Goal: Find specific page/section: Find specific page/section

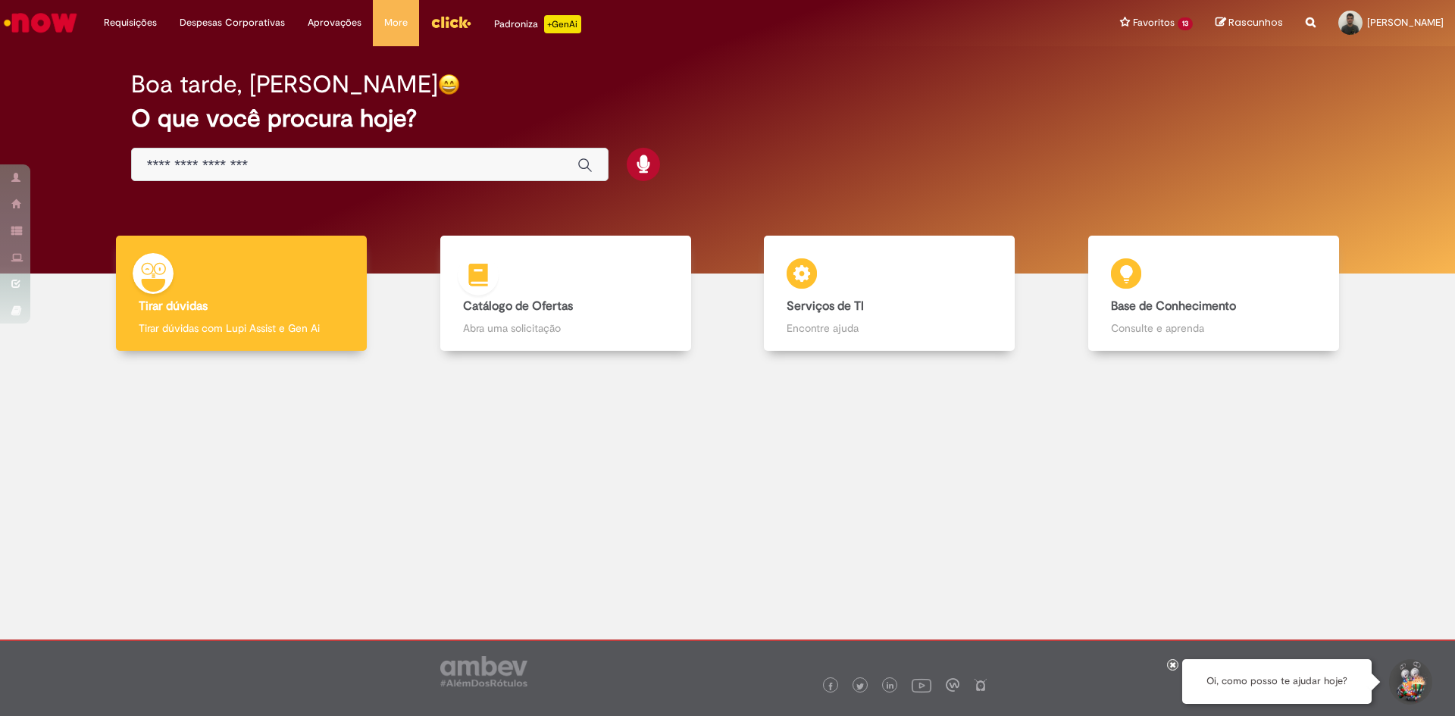
click at [571, 317] on div "Catálogo de Ofertas Catálogo de Ofertas Abra uma solicitação" at bounding box center [565, 294] width 251 height 116
click at [824, 299] on img at bounding box center [801, 277] width 45 height 45
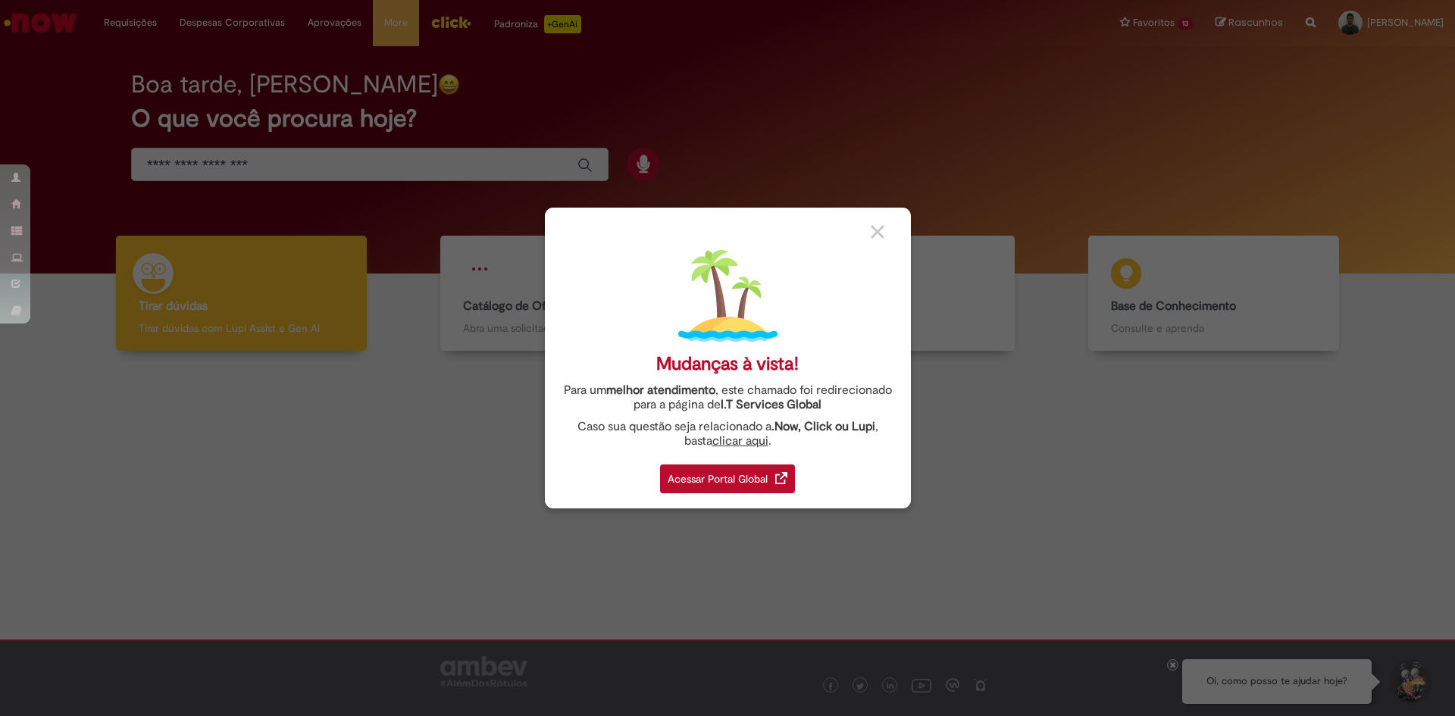
click at [874, 230] on body "Pular para o conteúdo da página Requisições Exibir Todas as Solicitações Requis…" at bounding box center [727, 358] width 1455 height 716
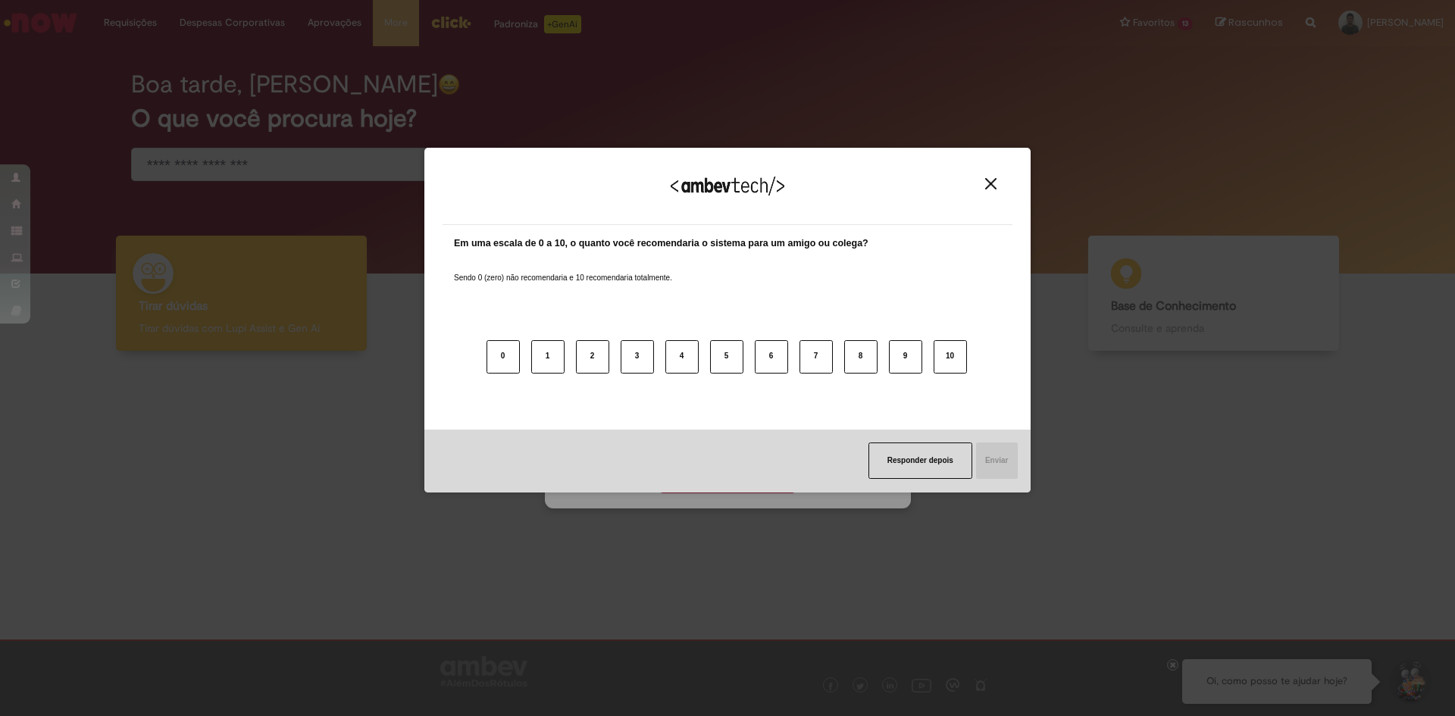
click at [990, 186] on img "Close" at bounding box center [990, 183] width 11 height 11
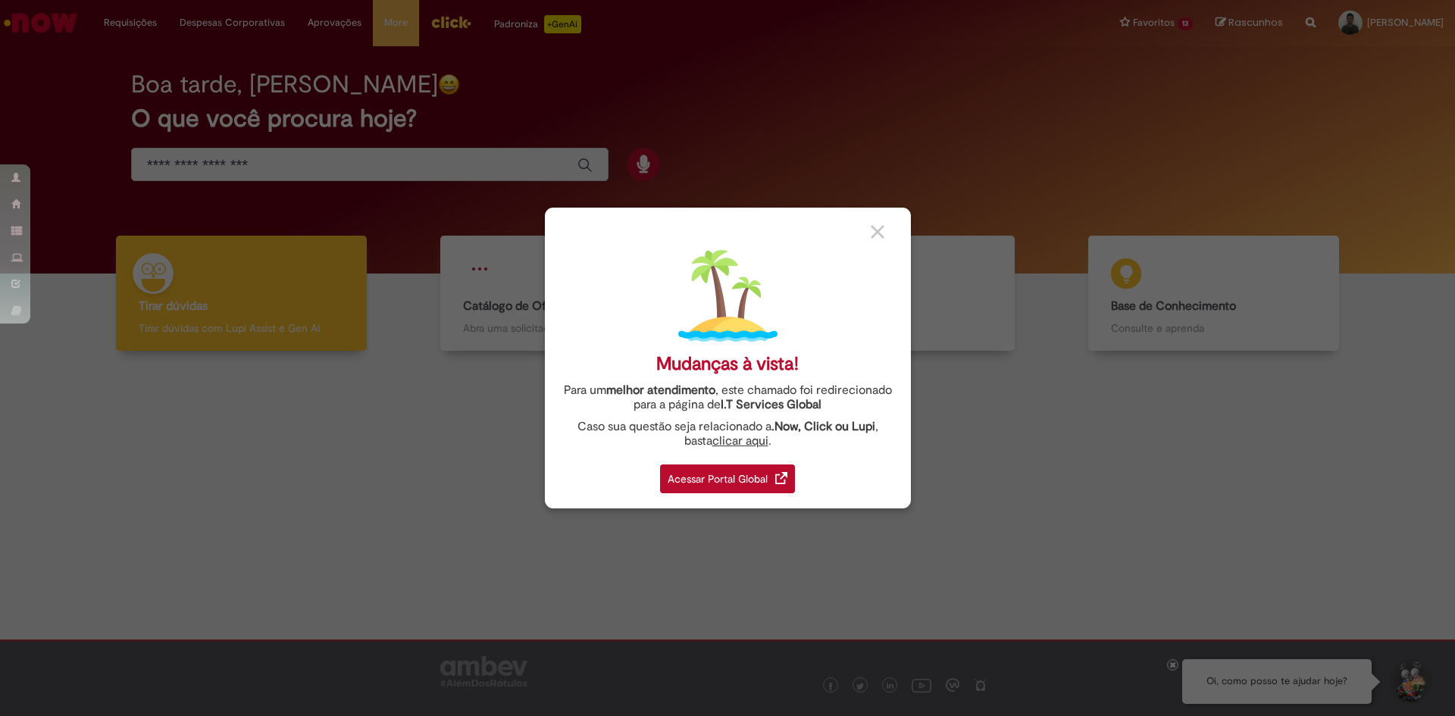
click at [724, 481] on div "Acessar Portal Global" at bounding box center [727, 478] width 135 height 29
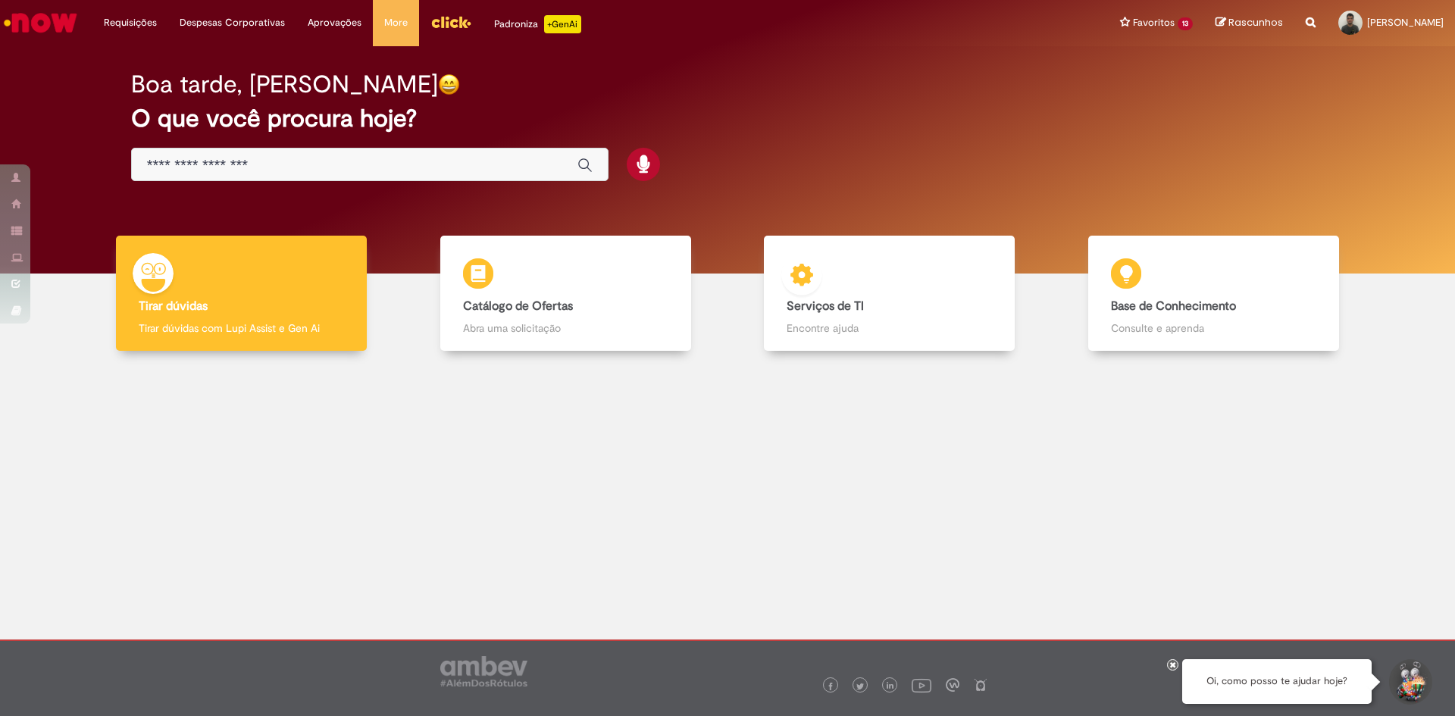
click at [840, 327] on p "Encontre ajuda" at bounding box center [888, 327] width 205 height 15
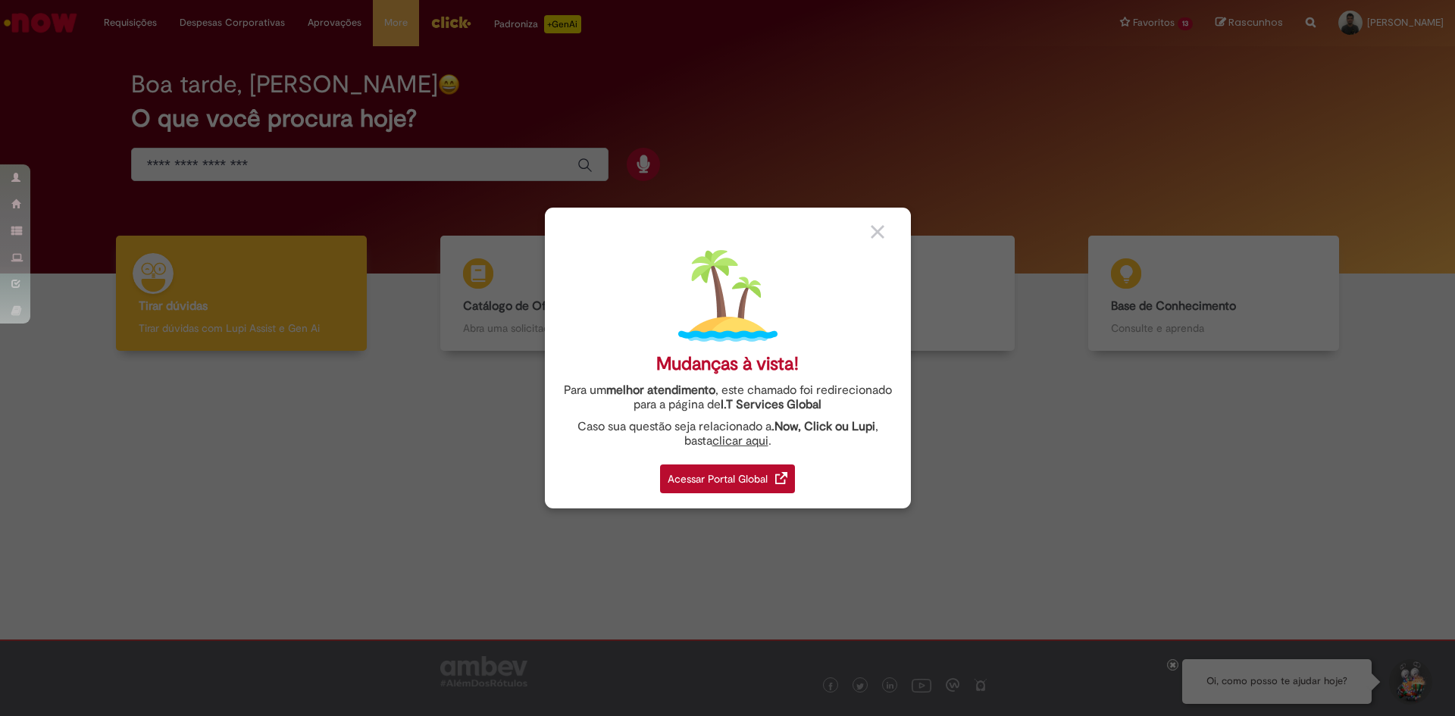
click at [757, 475] on div "Acessar Portal Global" at bounding box center [727, 478] width 135 height 29
